Goal: Information Seeking & Learning: Learn about a topic

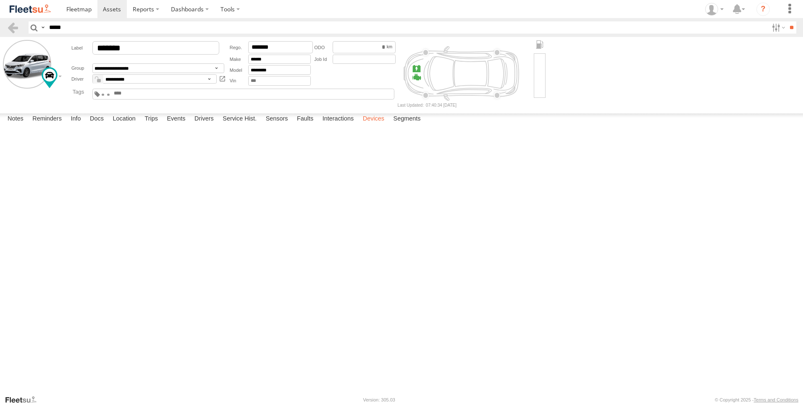
click at [371, 125] on label "Devices" at bounding box center [373, 119] width 30 height 12
click at [0, 0] on span at bounding box center [0, 0] width 0 height 0
click at [115, 10] on span at bounding box center [112, 9] width 18 height 8
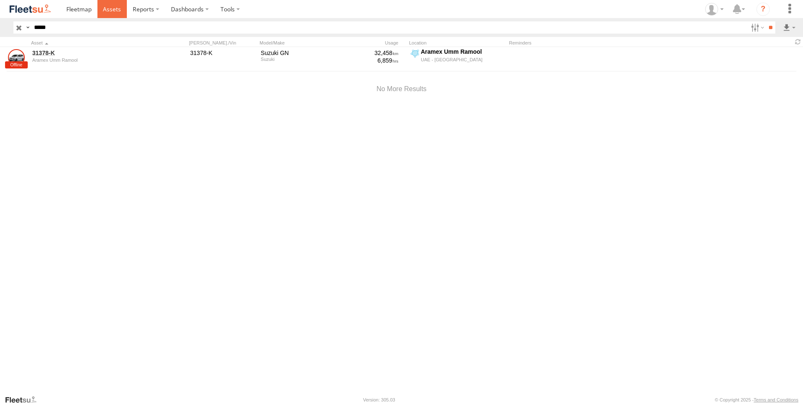
click at [112, 10] on span at bounding box center [112, 9] width 18 height 8
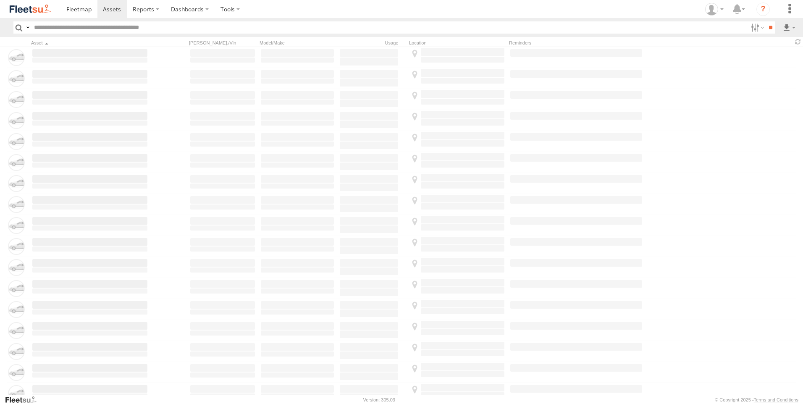
type input "*****"
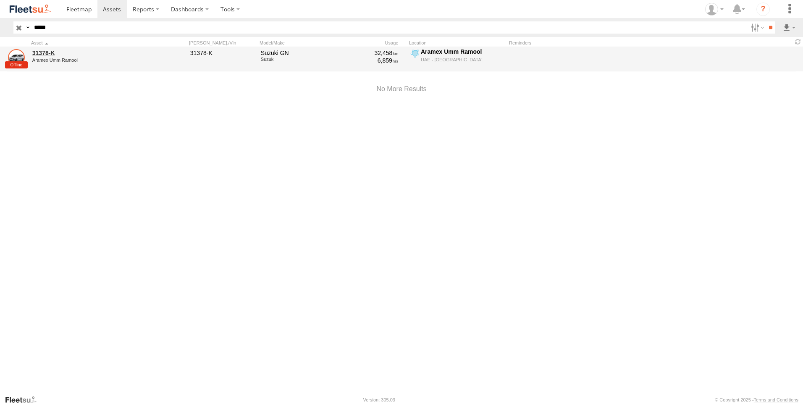
click at [21, 60] on link at bounding box center [16, 57] width 17 height 17
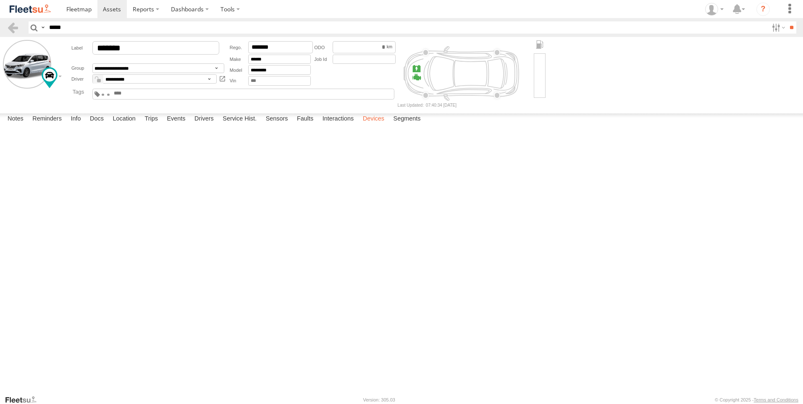
click at [374, 125] on label "Devices" at bounding box center [373, 119] width 30 height 12
click at [0, 0] on span at bounding box center [0, 0] width 0 height 0
click at [115, 10] on span at bounding box center [112, 9] width 18 height 8
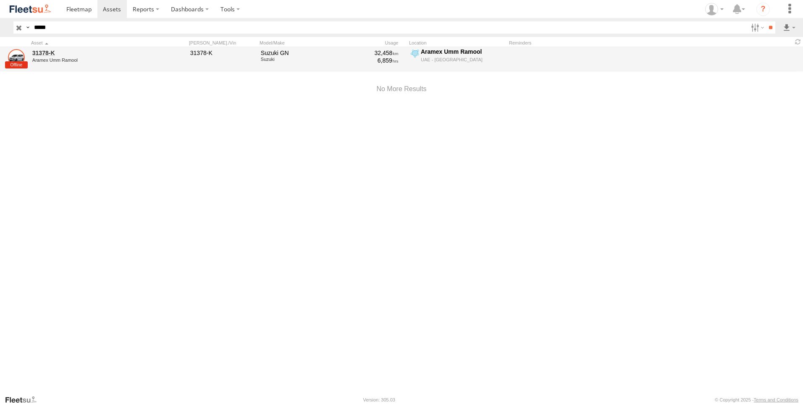
click at [19, 59] on link at bounding box center [16, 57] width 17 height 17
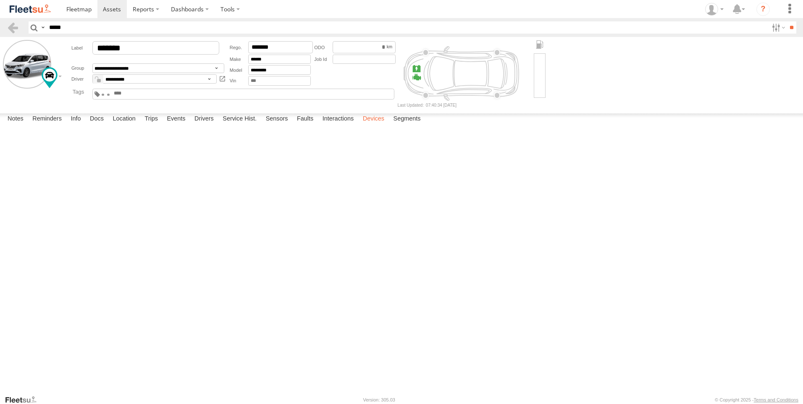
click at [378, 125] on label "Devices" at bounding box center [373, 119] width 30 height 12
click at [0, 0] on span at bounding box center [0, 0] width 0 height 0
click at [0, 0] on div "353635119805543" at bounding box center [0, 0] width 0 height 0
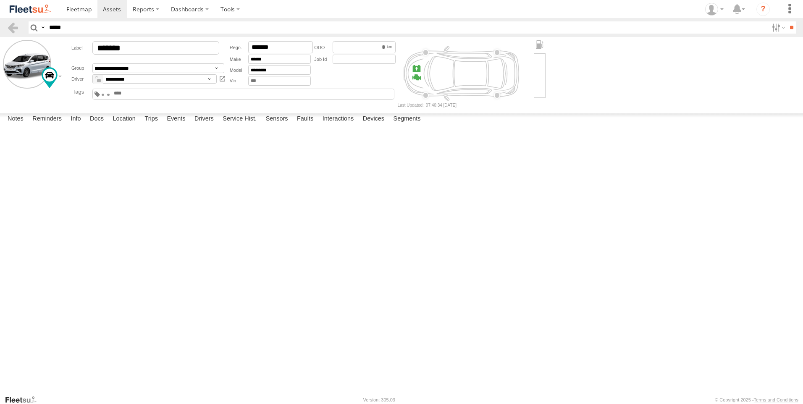
drag, startPoint x: 58, startPoint y: 148, endPoint x: 86, endPoint y: 219, distance: 76.2
click at [0, 0] on div "Active Devices 353635119805543 UAE - United Arab Emirates Offline Plug N Play 4…" at bounding box center [0, 0] width 0 height 0
click at [0, 0] on span at bounding box center [0, 0] width 0 height 0
click at [372, 125] on label "Devices" at bounding box center [373, 119] width 30 height 12
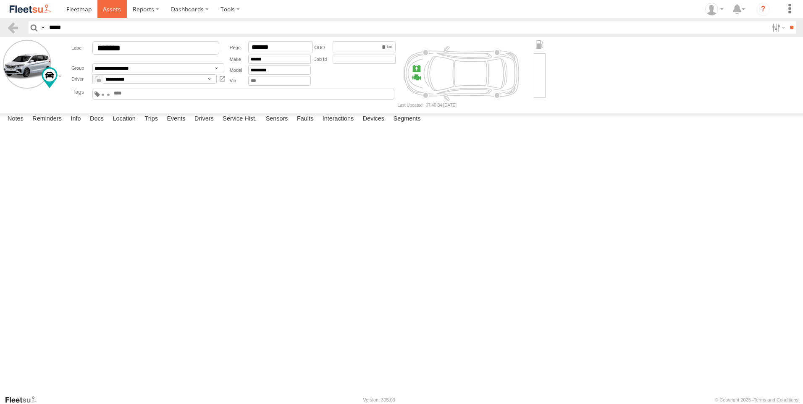
click at [115, 11] on span at bounding box center [112, 9] width 18 height 8
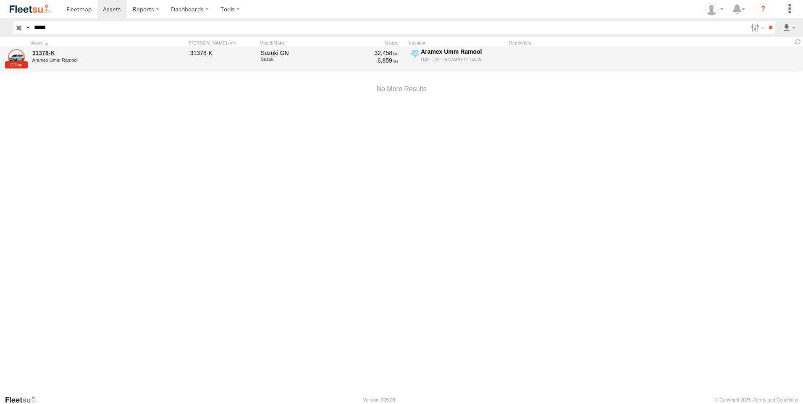
click at [17, 63] on link at bounding box center [16, 57] width 17 height 17
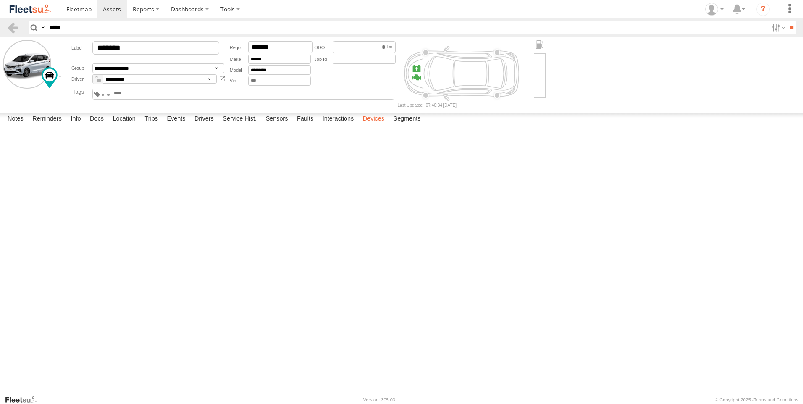
click at [372, 125] on label "Devices" at bounding box center [373, 119] width 30 height 12
click at [0, 0] on span at bounding box center [0, 0] width 0 height 0
click at [109, 8] on span at bounding box center [112, 9] width 18 height 8
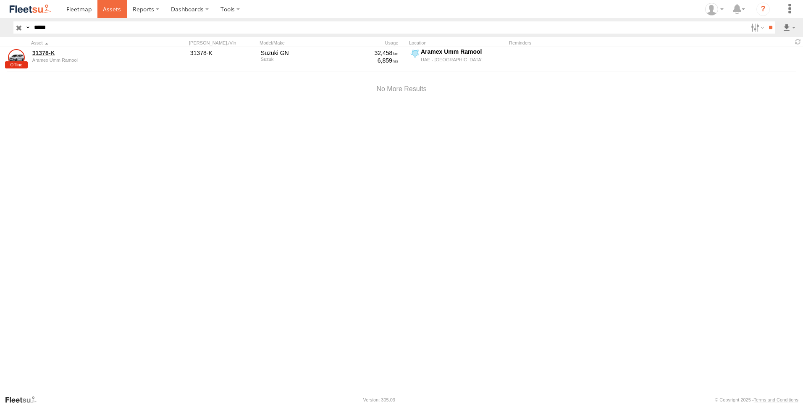
click at [112, 9] on span at bounding box center [112, 9] width 18 height 8
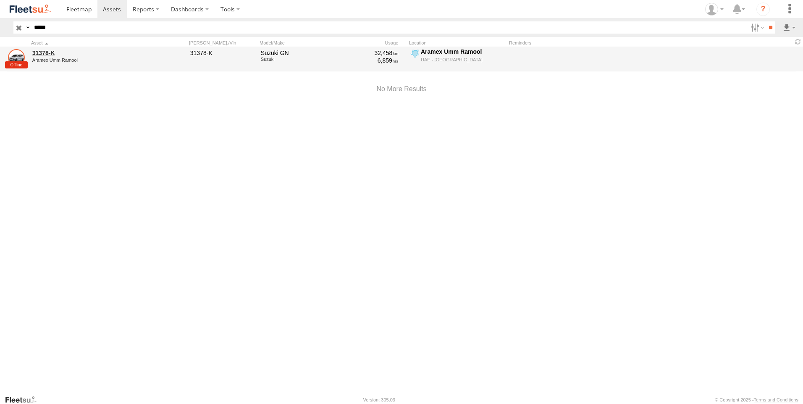
click at [21, 62] on link at bounding box center [16, 57] width 17 height 17
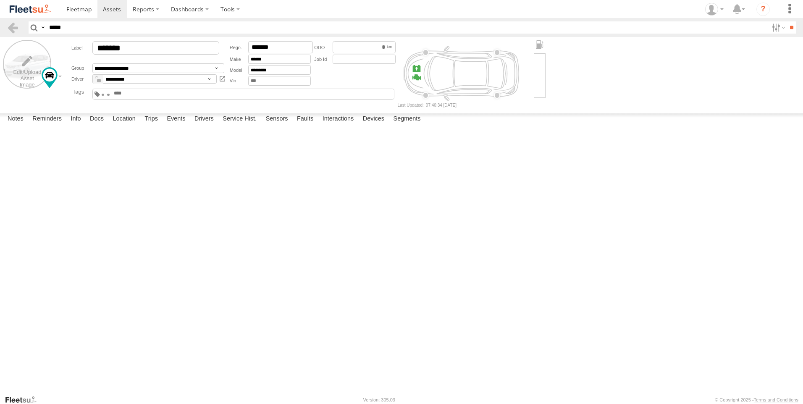
click at [26, 64] on label at bounding box center [27, 64] width 48 height 48
click at [0, 0] on label at bounding box center [0, 0] width 0 height 0
click at [112, 10] on span at bounding box center [112, 9] width 18 height 8
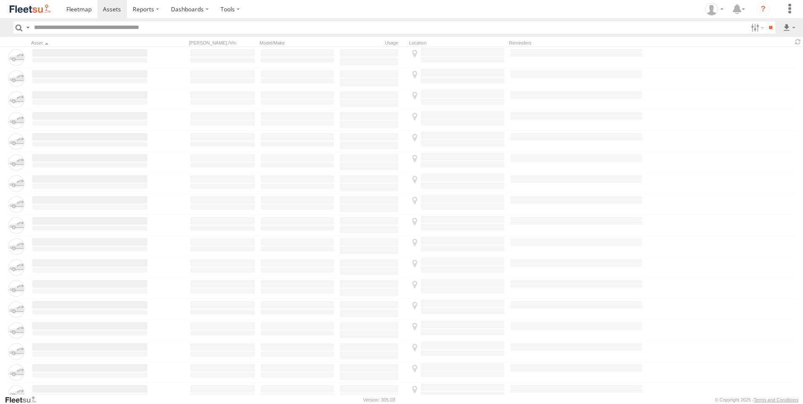
type input "*****"
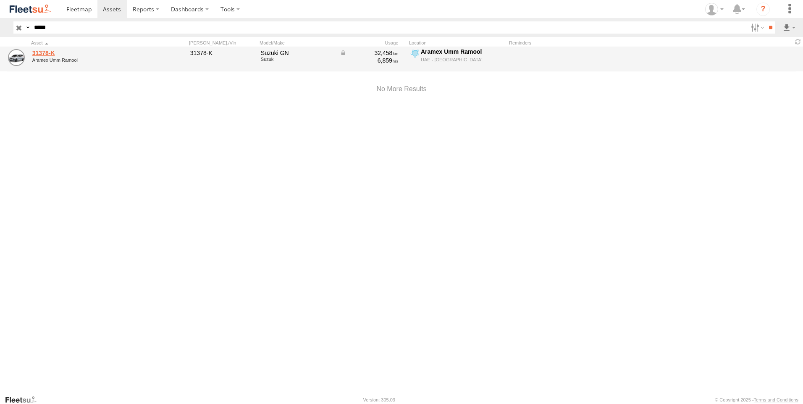
click at [42, 55] on link "31378-K" at bounding box center [89, 53] width 115 height 8
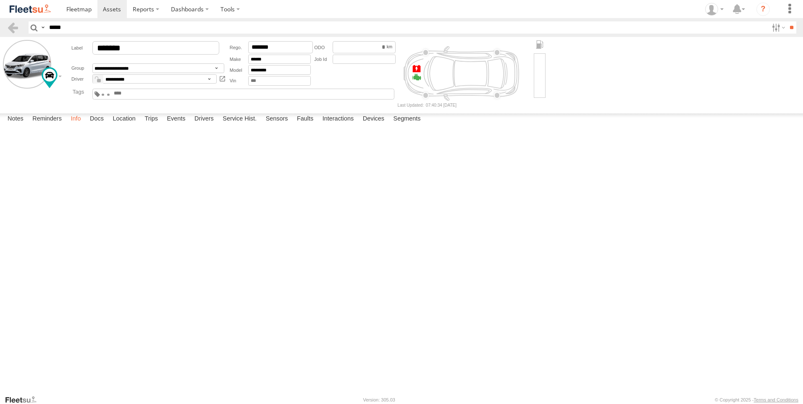
click at [79, 125] on label "Info" at bounding box center [75, 119] width 18 height 12
click at [308, 125] on label "Faults" at bounding box center [305, 119] width 25 height 12
click at [341, 125] on label "Interactions" at bounding box center [338, 119] width 40 height 12
click at [379, 125] on label "Devices" at bounding box center [373, 119] width 30 height 12
click at [129, 125] on label "Location" at bounding box center [123, 119] width 31 height 12
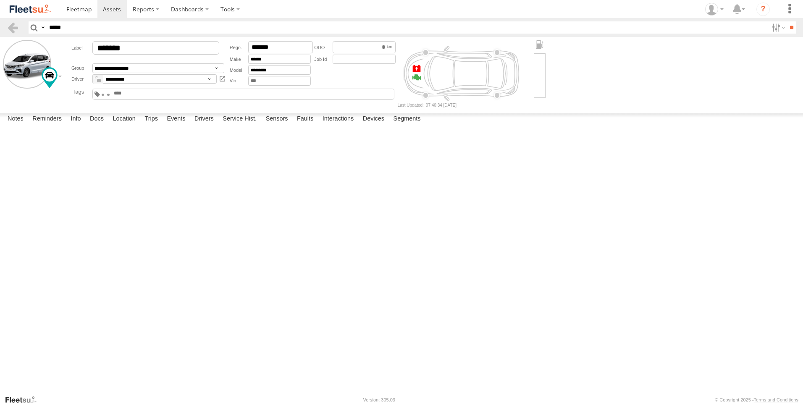
click at [0, 0] on span at bounding box center [0, 0] width 0 height 0
click at [0, 0] on div "31378-K 31378-K Aramex Umm Ramool Aramex Umm Ramool 25.2389 , 55.37069 0 Shakir…" at bounding box center [0, 0] width 0 height 0
